Goal: Information Seeking & Learning: Find specific fact

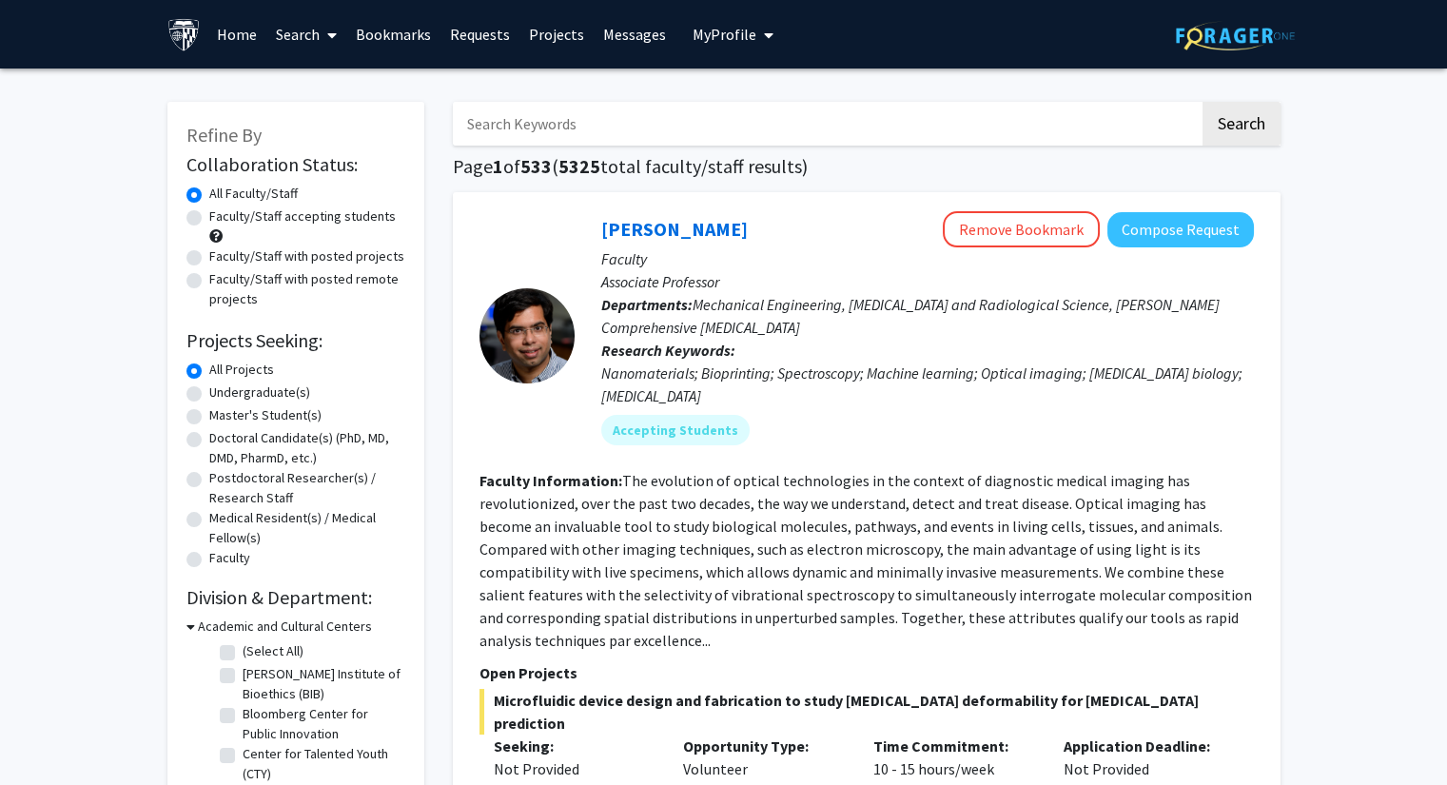
click at [556, 136] on input "Search Keywords" at bounding box center [826, 124] width 747 height 44
type input "liu"
click at [1202, 102] on button "Search" at bounding box center [1241, 124] width 78 height 44
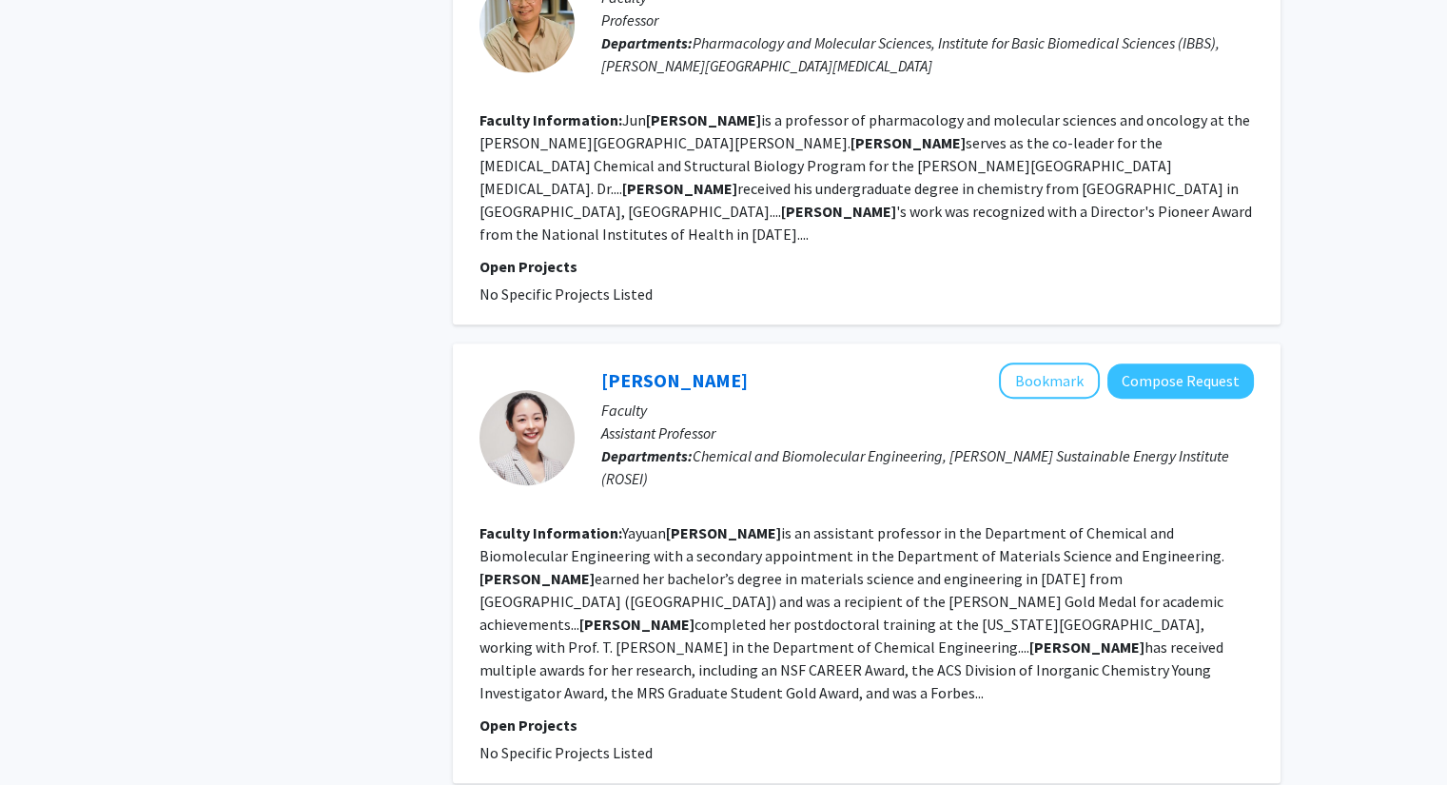
scroll to position [2568, 0]
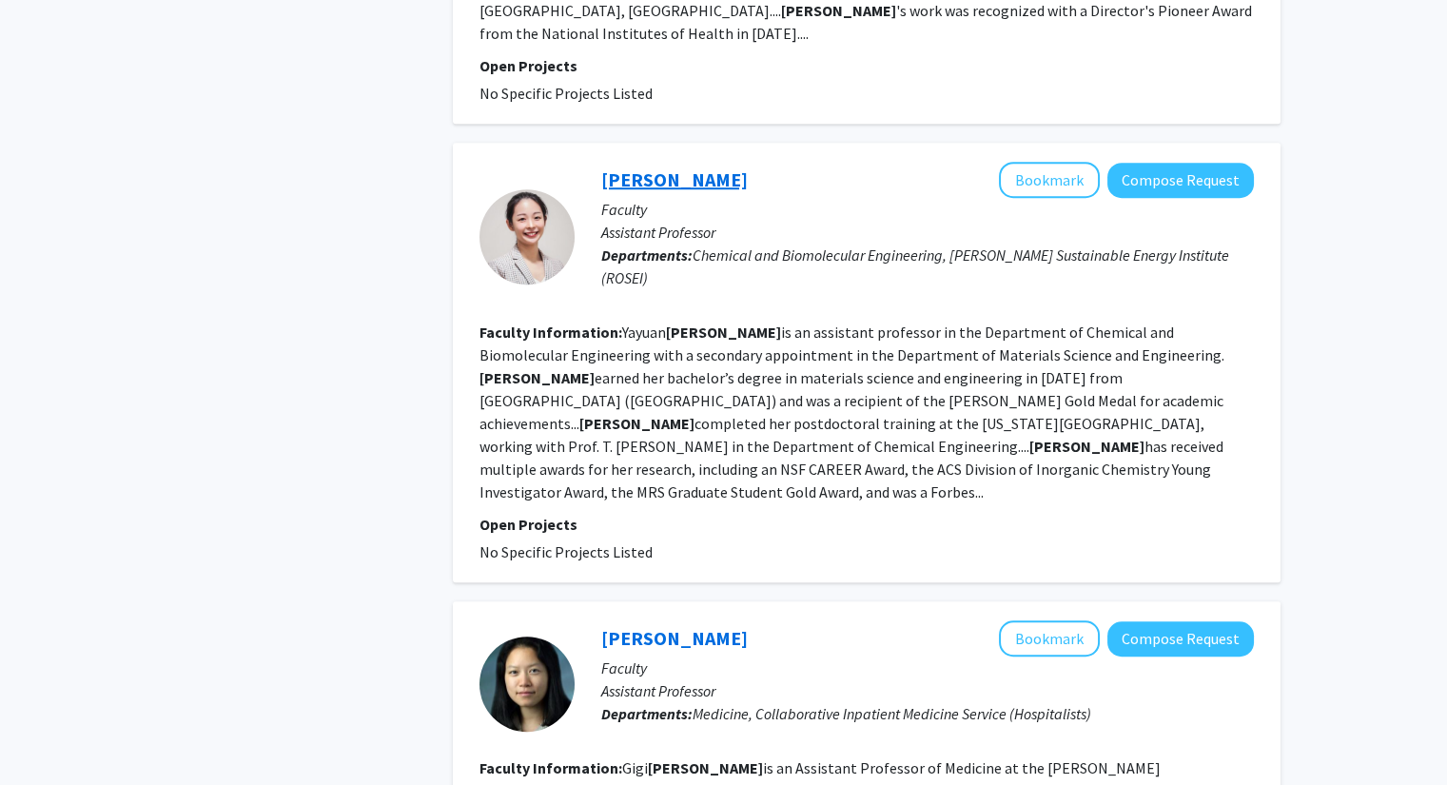
click at [659, 167] on link "[PERSON_NAME]" at bounding box center [674, 179] width 146 height 24
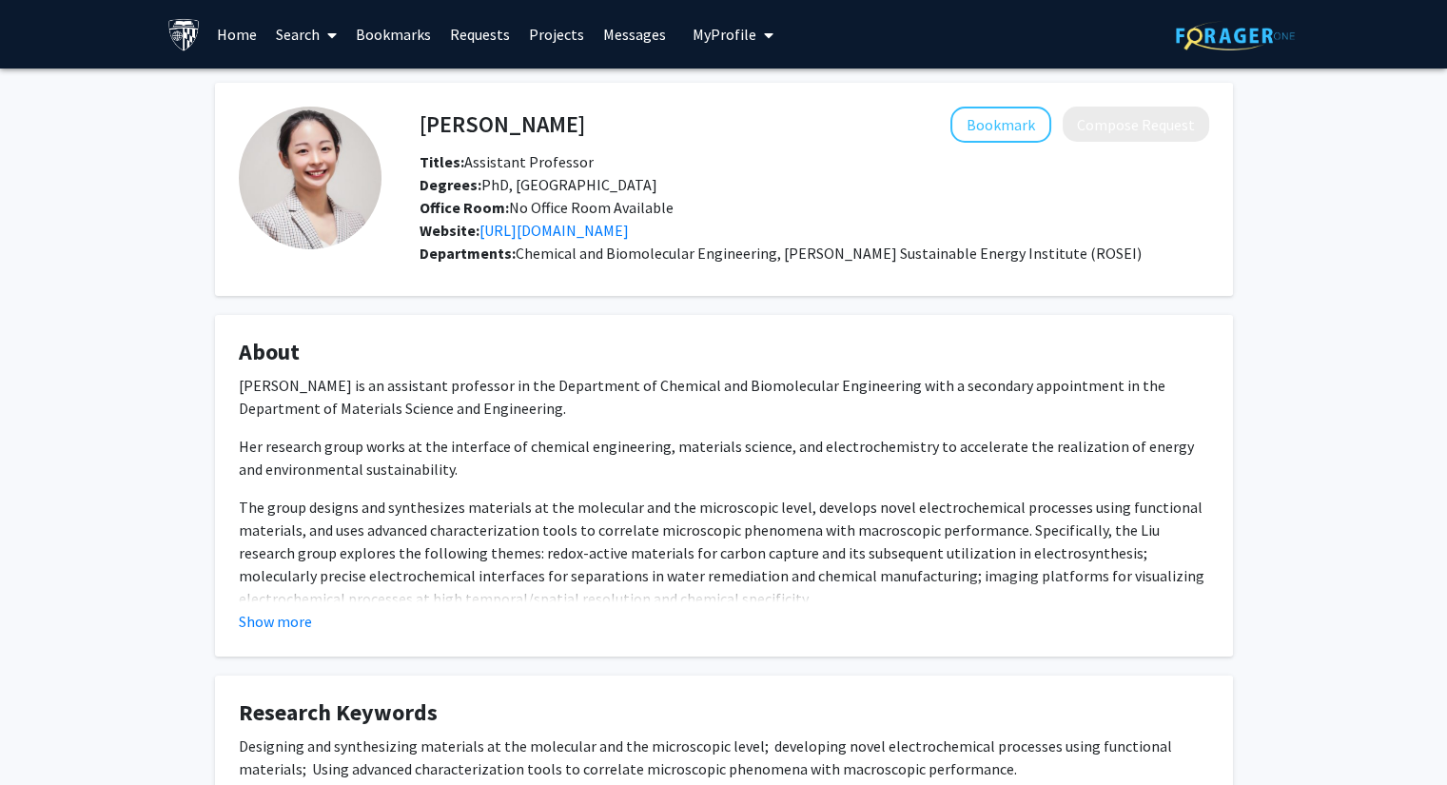
scroll to position [476, 0]
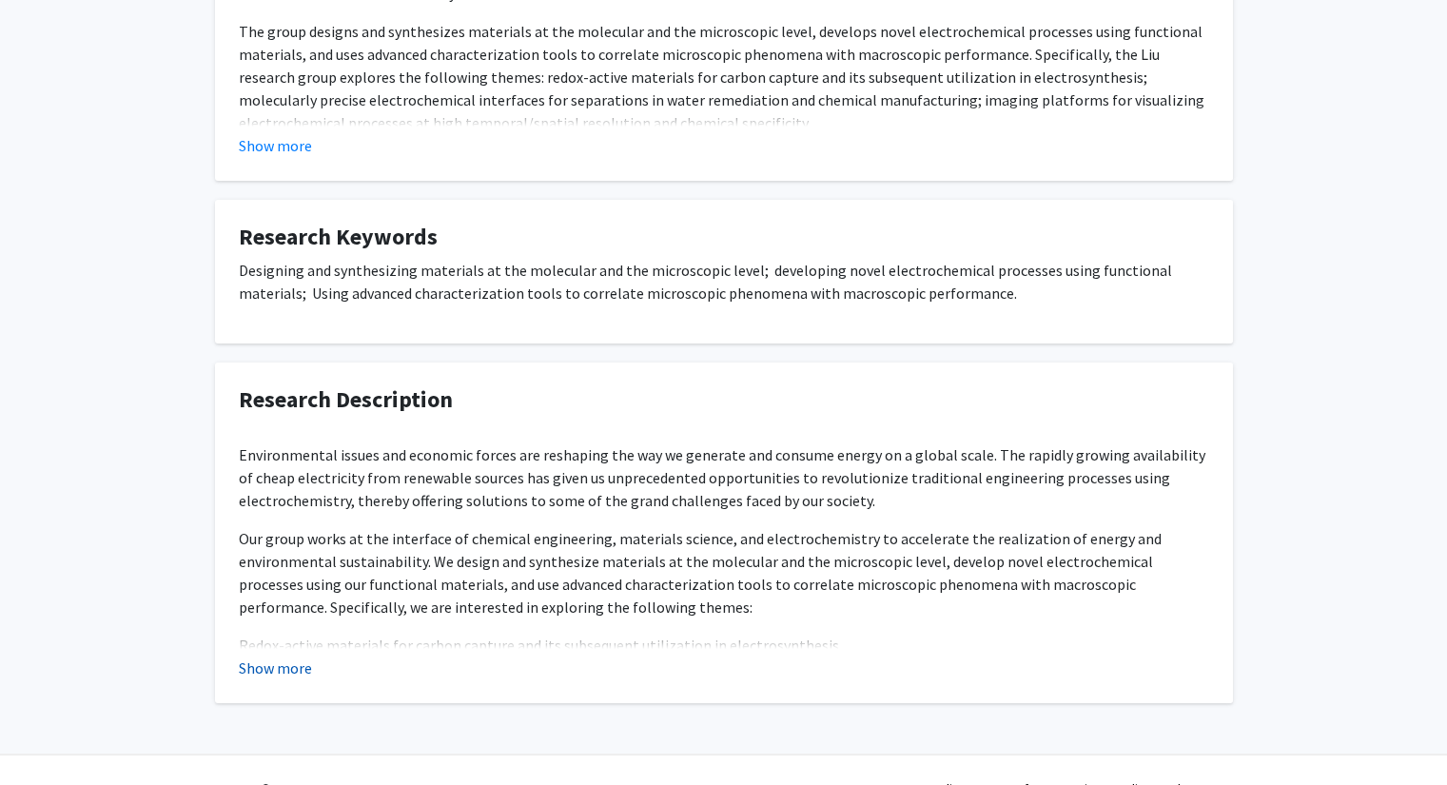
click at [282, 666] on button "Show more" at bounding box center [275, 667] width 73 height 23
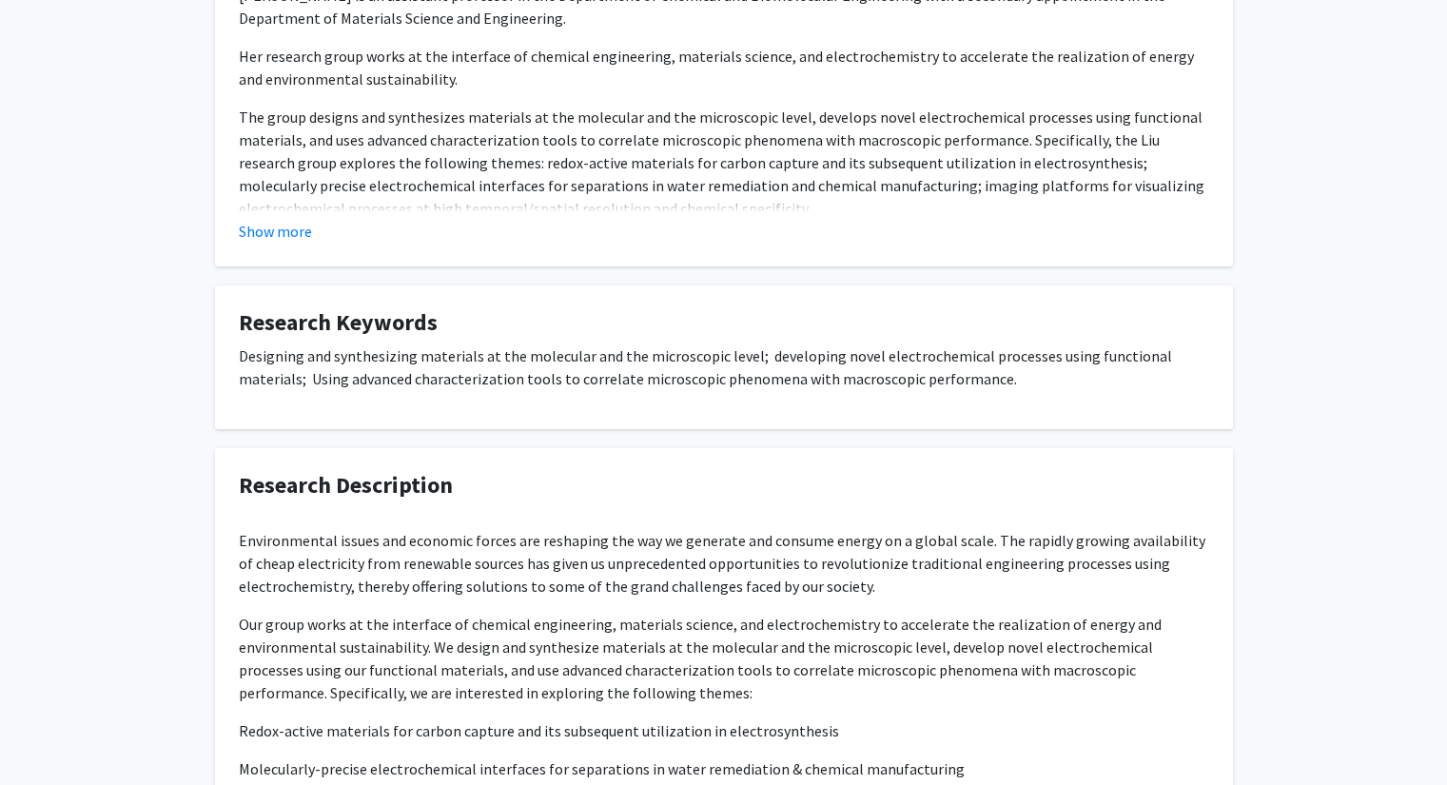
scroll to position [230, 0]
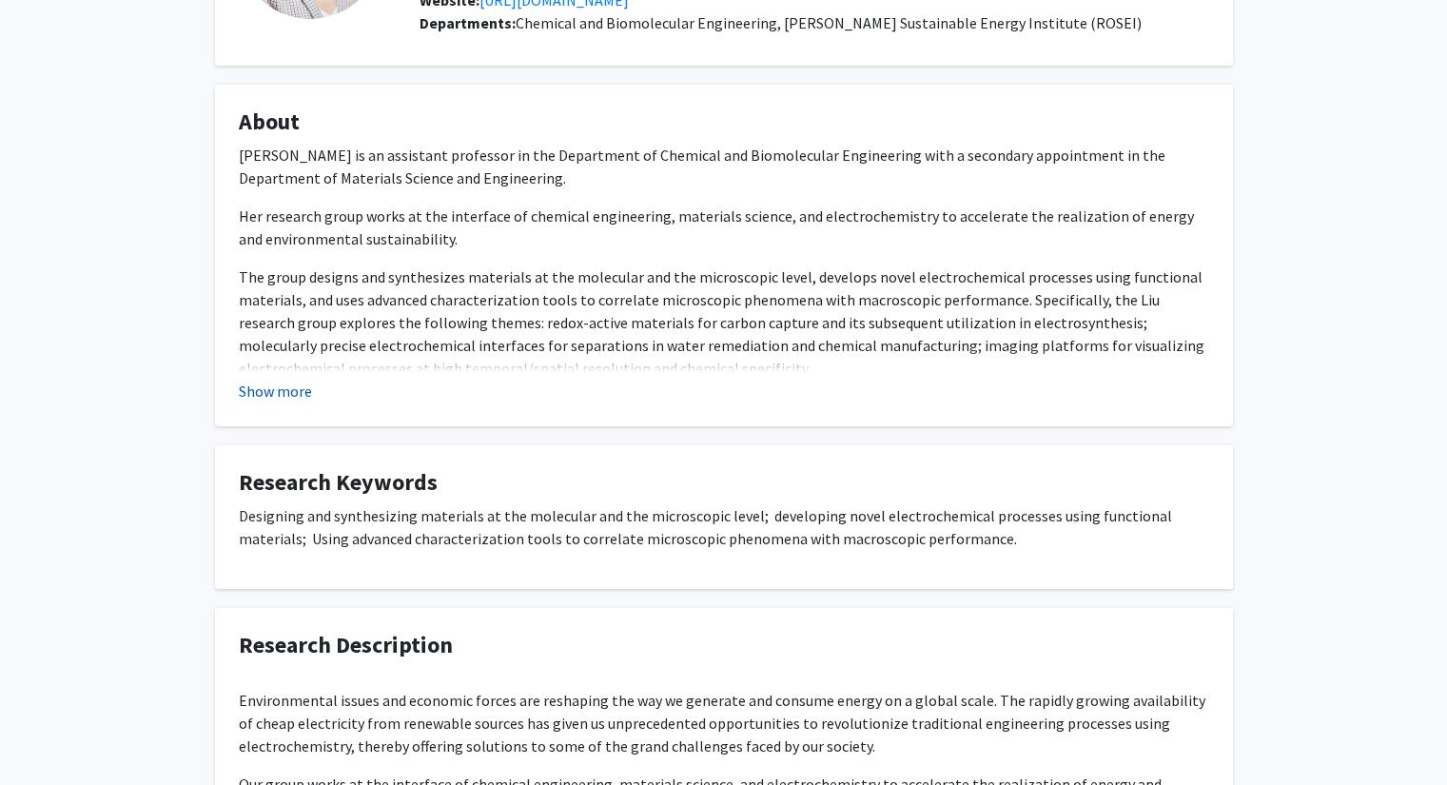
click at [300, 390] on button "Show more" at bounding box center [275, 391] width 73 height 23
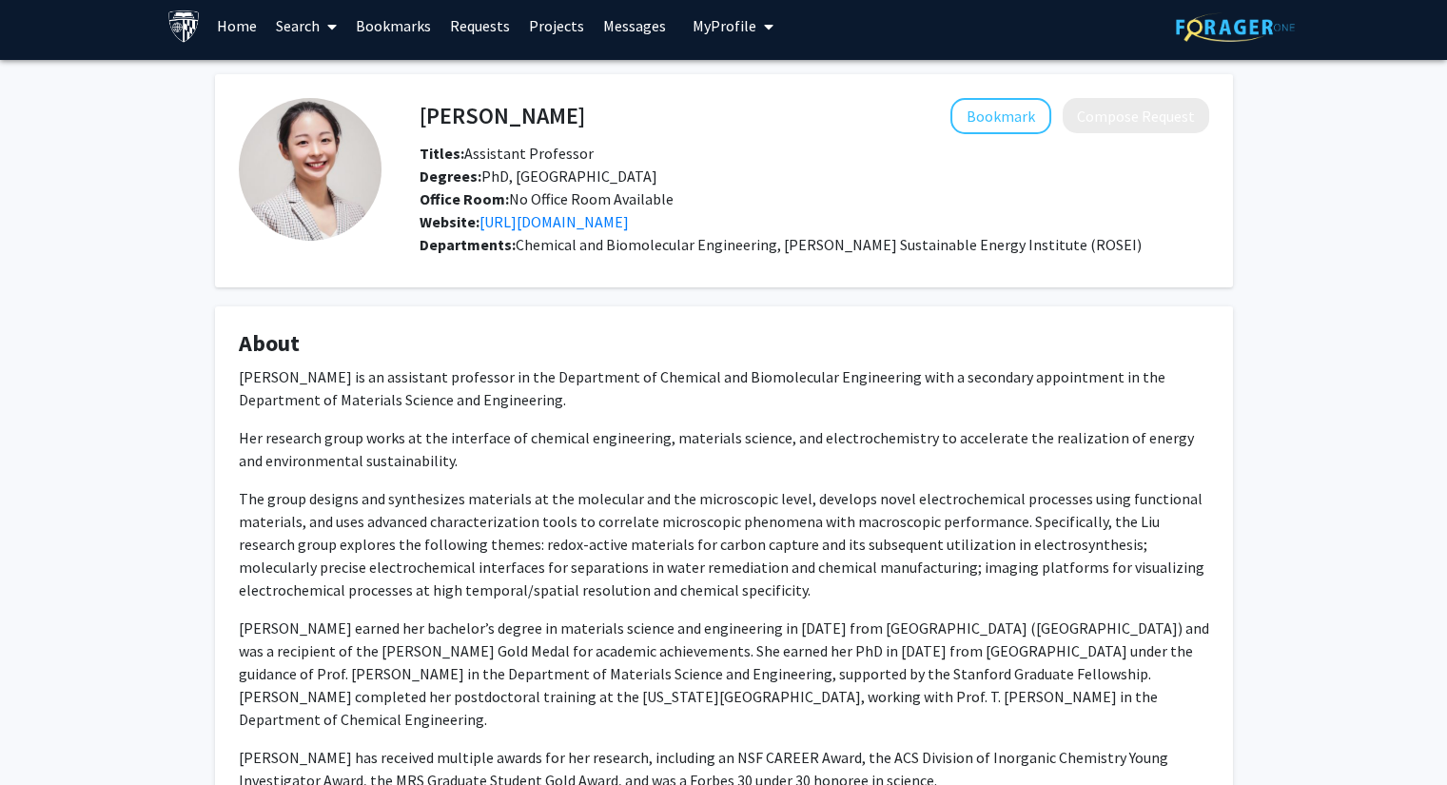
scroll to position [0, 0]
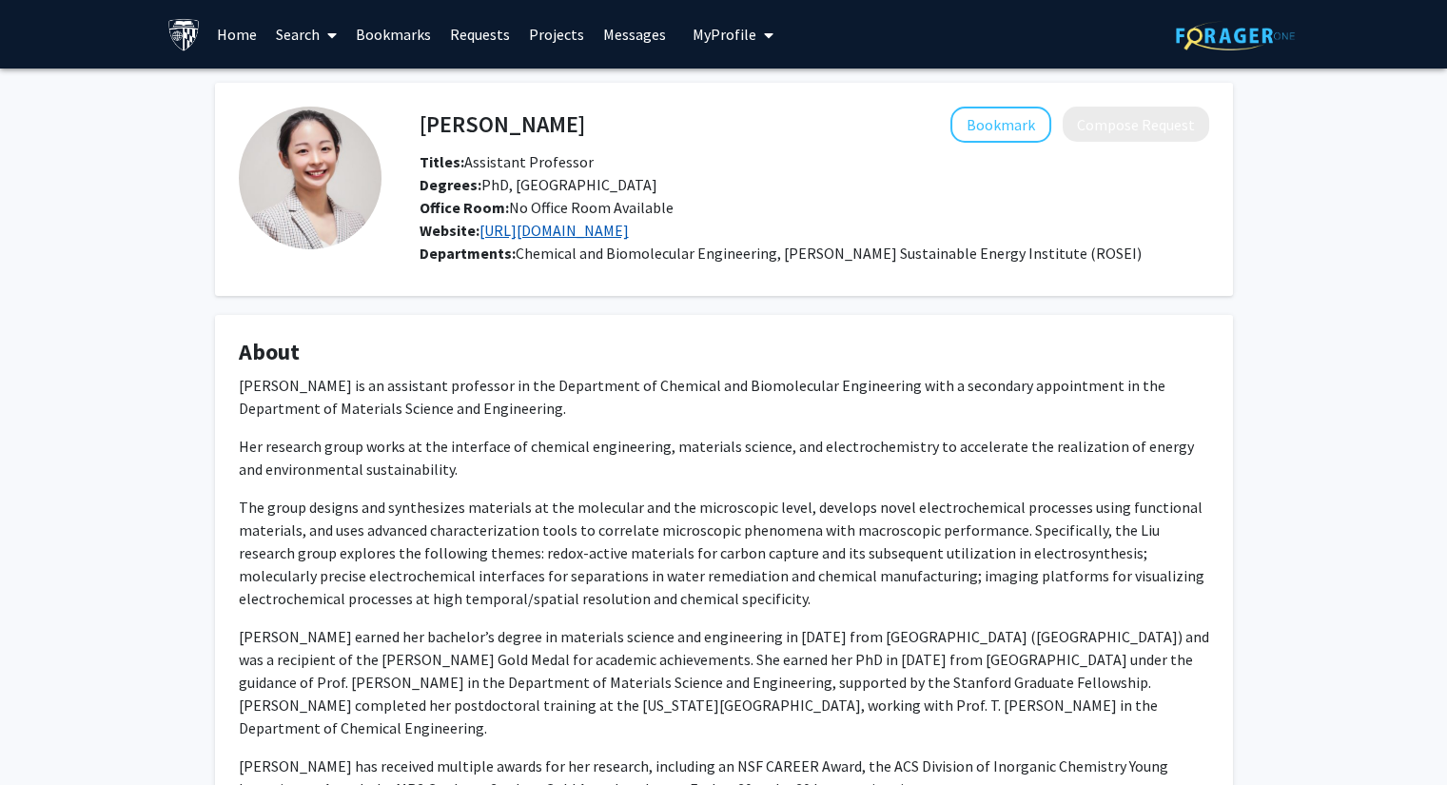
click at [629, 226] on link "[URL][DOMAIN_NAME]" at bounding box center [553, 230] width 149 height 19
